Goal: Task Accomplishment & Management: Manage account settings

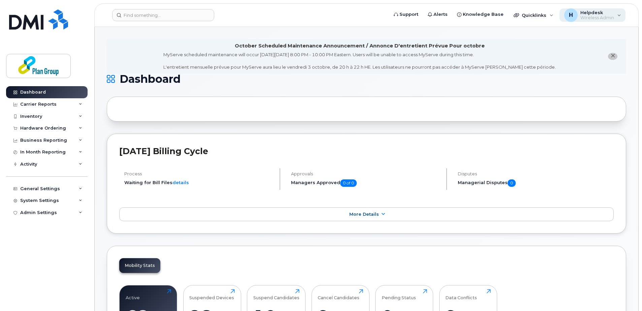
click at [594, 14] on span "Helpdesk" at bounding box center [598, 12] width 34 height 5
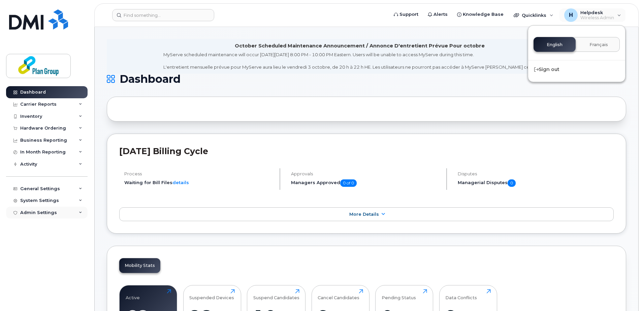
click at [40, 212] on div "Admin Settings" at bounding box center [38, 212] width 37 height 5
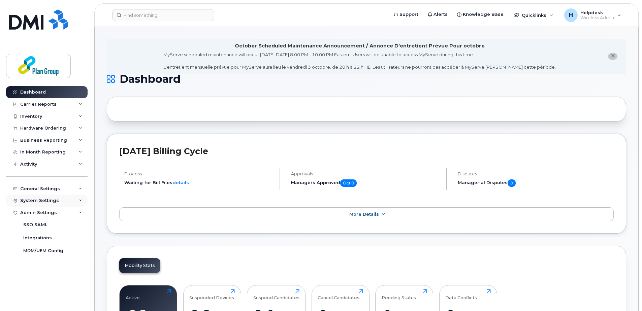
click at [41, 201] on div "System Settings" at bounding box center [39, 200] width 39 height 5
click at [41, 193] on div "General Settings" at bounding box center [47, 189] width 82 height 12
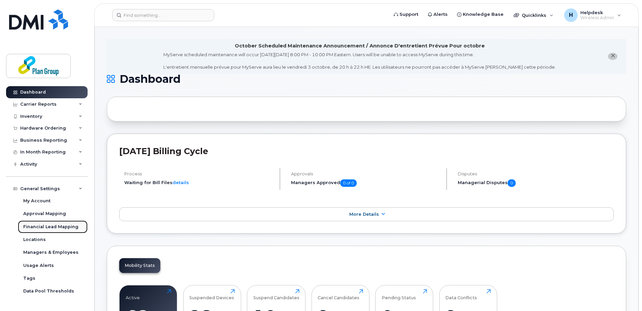
click at [53, 229] on div "Financial Lead Mapping" at bounding box center [50, 227] width 55 height 6
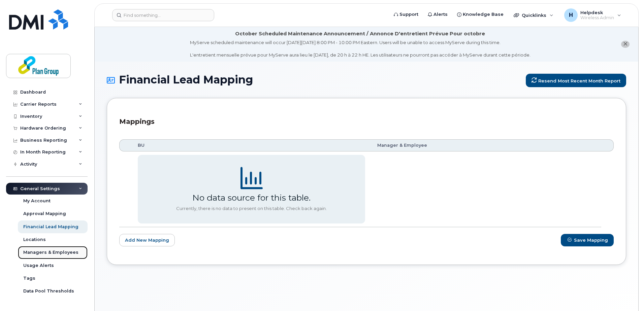
click at [53, 254] on div "Managers & Employees" at bounding box center [50, 253] width 55 height 6
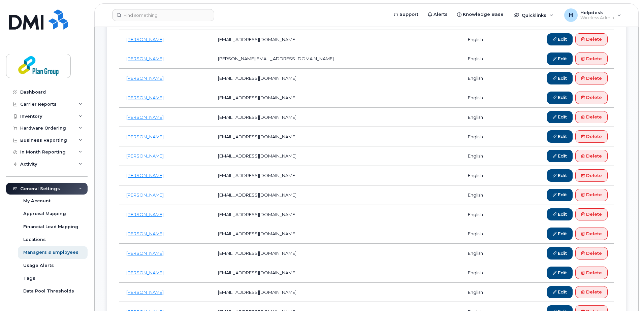
scroll to position [337, 0]
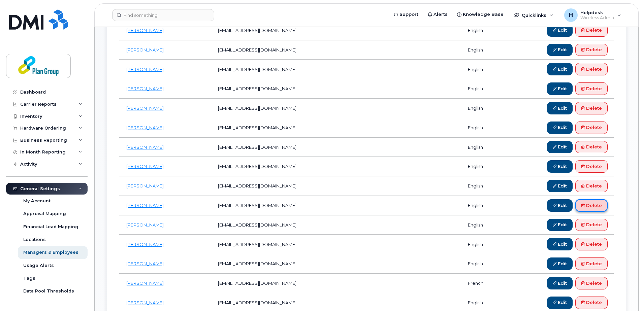
click at [599, 204] on link "Delete" at bounding box center [592, 206] width 32 height 12
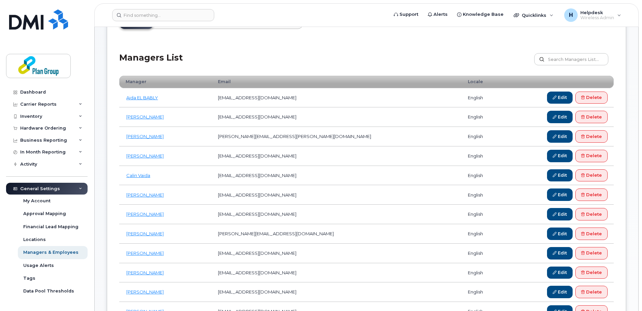
scroll to position [20, 0]
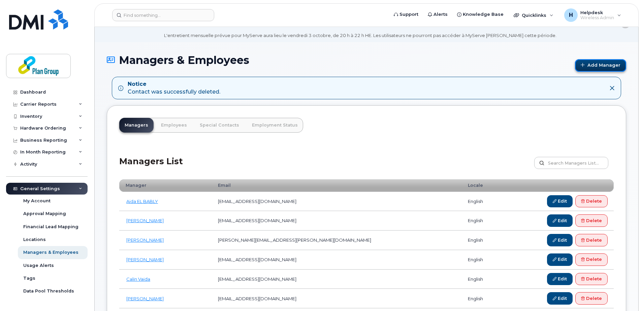
click at [611, 61] on link "Add Manager" at bounding box center [600, 65] width 51 height 12
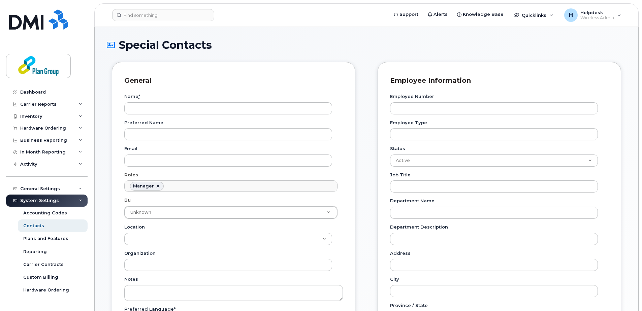
scroll to position [52, 0]
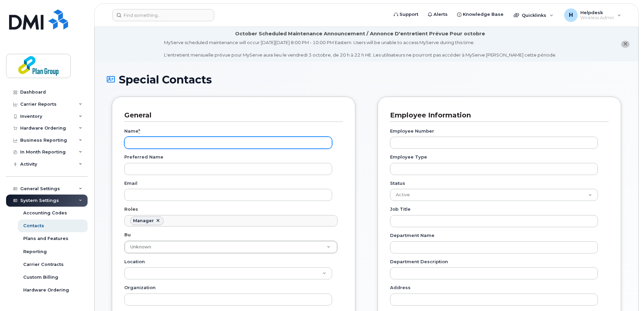
click at [182, 143] on input "Name *" at bounding box center [228, 143] width 208 height 12
paste input "Sherry"
click at [164, 140] on input "Sherry" at bounding box center [228, 143] width 208 height 12
paste input "XIE"
drag, startPoint x: 161, startPoint y: 143, endPoint x: 74, endPoint y: 143, distance: 87.0
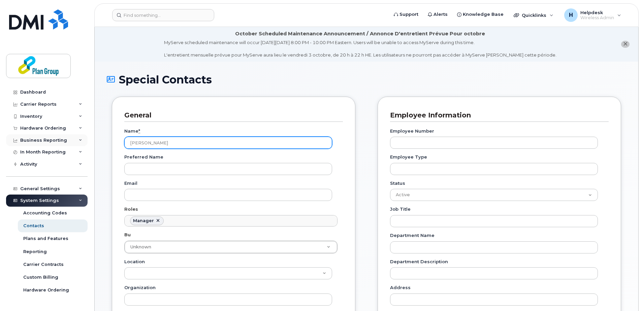
click at [94, 143] on div "Support Alerts Knowledge Base Quicklinks Suspend / Cancel Device Change SIM Car…" at bounding box center [366, 292] width 545 height 531
type input "Sherry XIE"
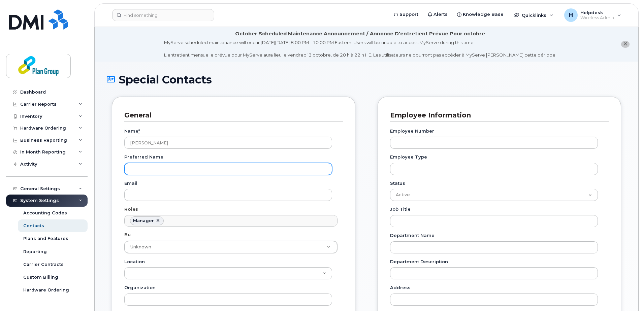
click at [173, 169] on input "Preferred Name" at bounding box center [228, 169] width 208 height 12
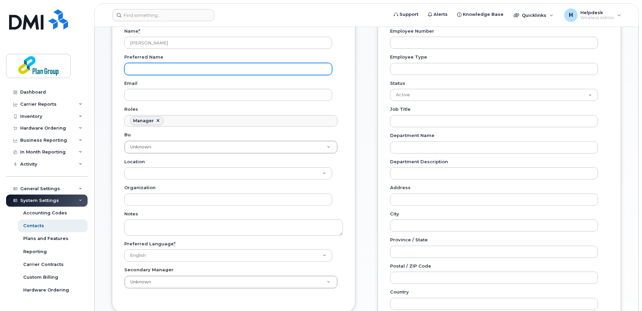
scroll to position [101, 0]
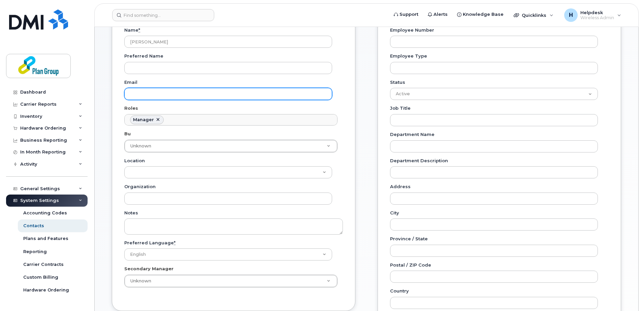
click at [257, 93] on input "Email" at bounding box center [228, 94] width 208 height 12
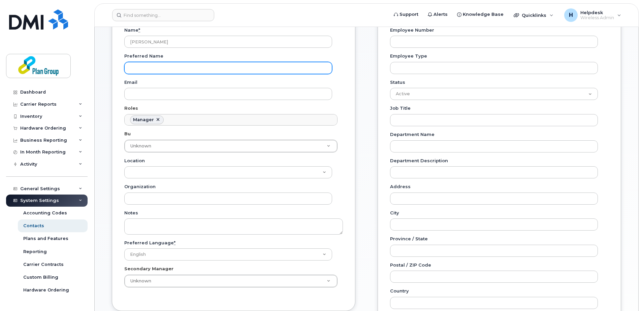
click at [247, 73] on input "Preferred Name" at bounding box center [228, 68] width 208 height 12
paste input "Sherry XIE"
type input "Sherry XIE"
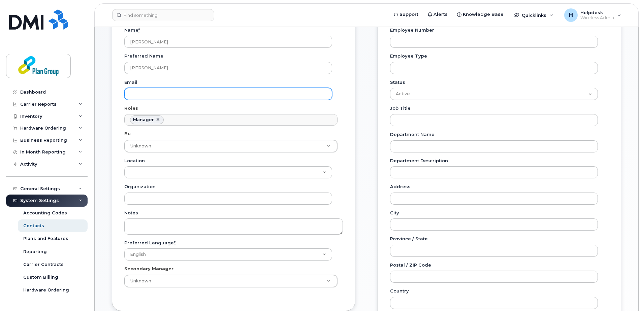
click at [144, 93] on input "Email" at bounding box center [228, 94] width 208 height 12
paste input "sxie@plan-group.com"
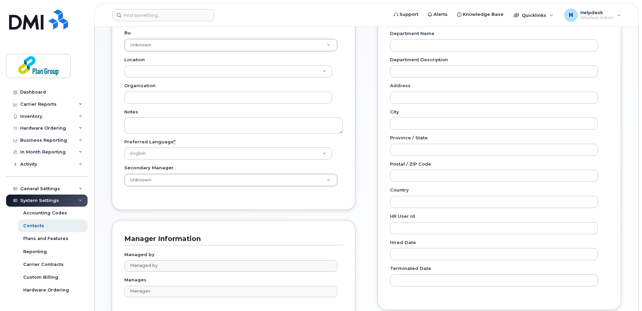
scroll to position [268, 0]
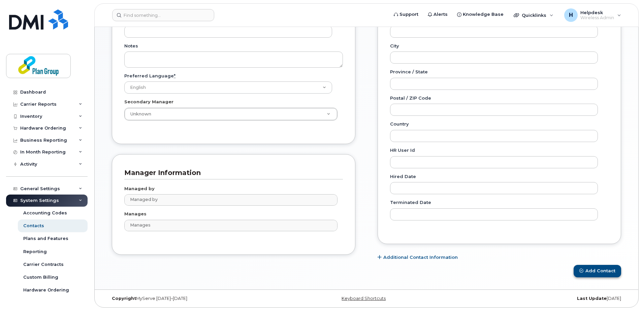
type input "sxie@plan-group.com"
click at [584, 273] on button "Add Contact" at bounding box center [598, 271] width 48 height 12
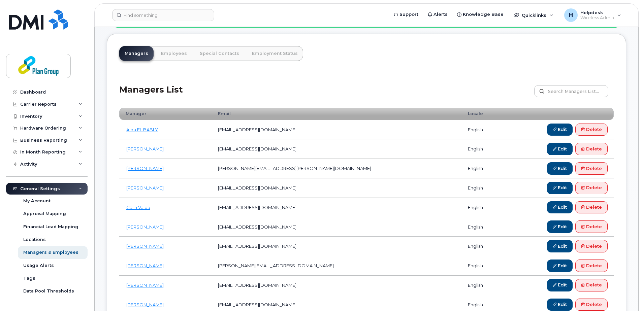
scroll to position [101, 0]
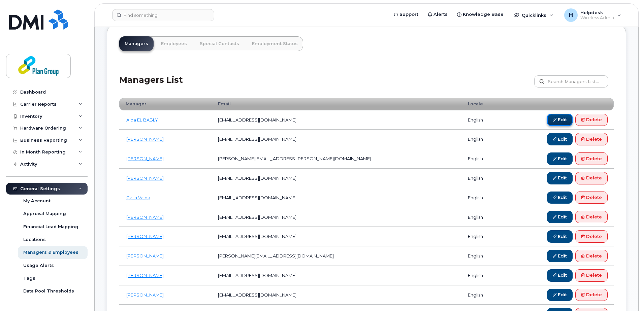
click at [564, 120] on link "Edit" at bounding box center [560, 120] width 26 height 12
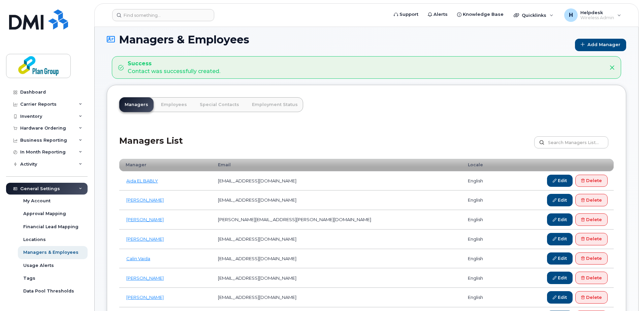
scroll to position [39, 0]
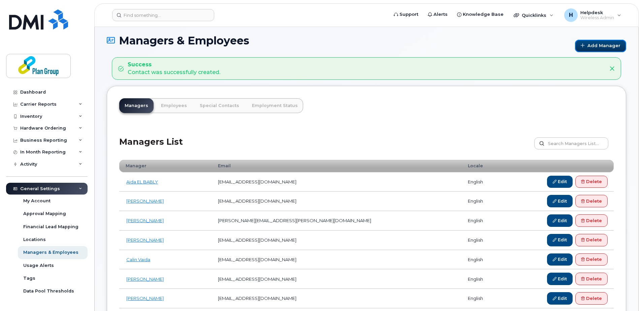
drag, startPoint x: 605, startPoint y: 47, endPoint x: 491, endPoint y: 91, distance: 122.5
click at [605, 47] on link "Add Manager" at bounding box center [600, 46] width 51 height 12
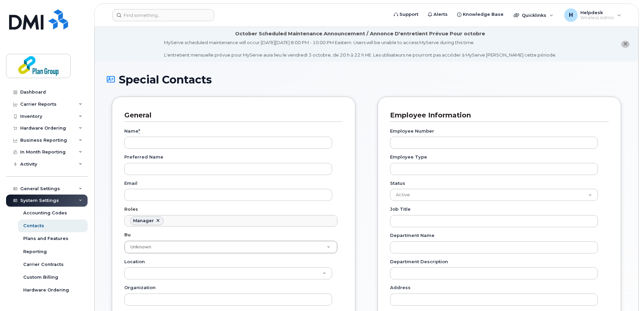
scroll to position [52, 0]
click at [209, 197] on input "Email" at bounding box center [228, 195] width 208 height 12
paste input "[EMAIL_ADDRESS][DOMAIN_NAME]"
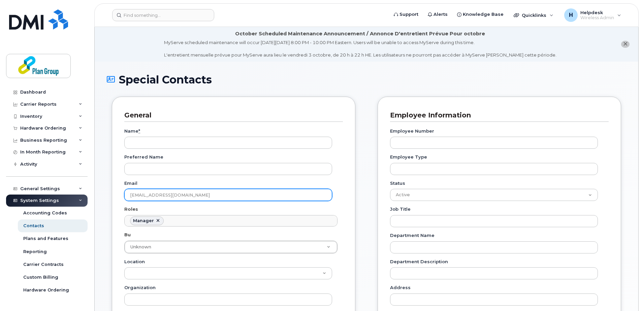
type input "[EMAIL_ADDRESS][DOMAIN_NAME]"
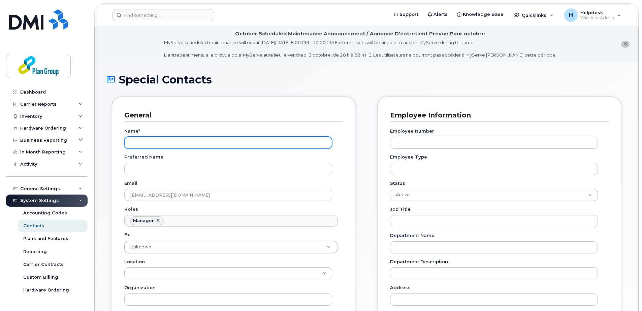
click at [220, 143] on input "Name *" at bounding box center [228, 143] width 208 height 12
paste input "Anais"
click at [287, 138] on input "Anais" at bounding box center [228, 143] width 208 height 12
paste input "[PERSON_NAME]"
drag, startPoint x: 269, startPoint y: 145, endPoint x: -1, endPoint y: 146, distance: 270.7
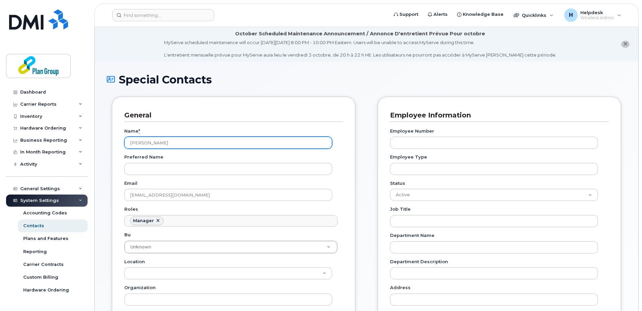
click at [0, 146] on html "Support Alerts Knowledge Base Quicklinks Suspend / Cancel Device Change SIM Car…" at bounding box center [321, 290] width 642 height 580
type input "[PERSON_NAME]"
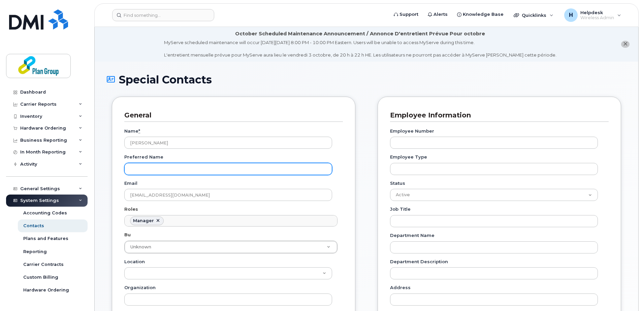
click at [252, 169] on input "Preferred Name" at bounding box center [228, 169] width 208 height 12
paste input "[PERSON_NAME]"
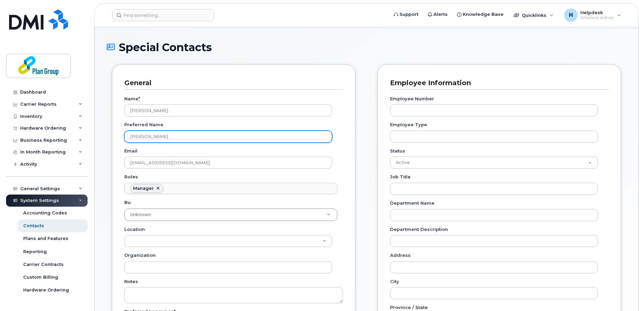
scroll to position [268, 0]
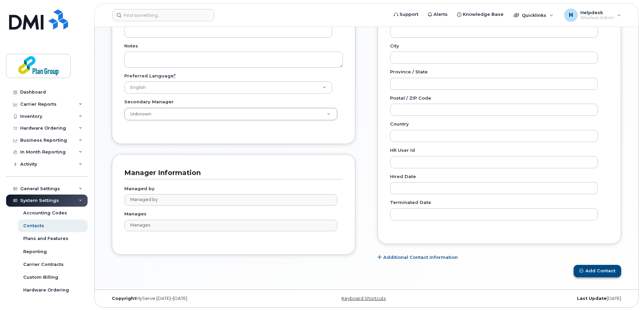
type input "[PERSON_NAME]"
click at [586, 268] on button "Add Contact" at bounding box center [598, 271] width 48 height 12
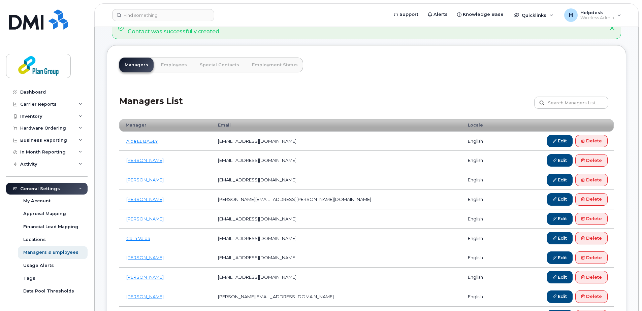
scroll to position [169, 0]
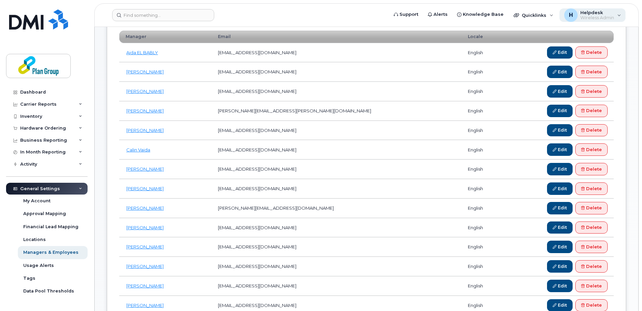
click at [618, 14] on div "H Helpdesk Wireless Admin" at bounding box center [593, 14] width 66 height 13
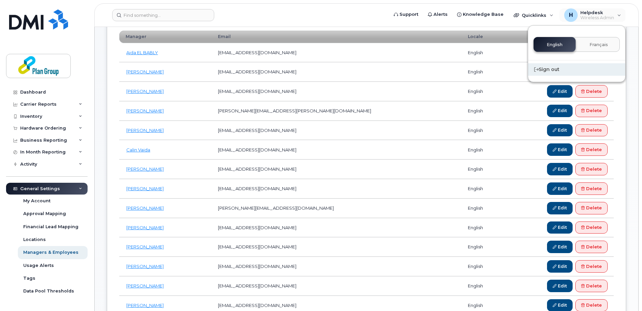
click at [559, 70] on div "Sign out" at bounding box center [577, 69] width 97 height 12
